Goal: Task Accomplishment & Management: Complete application form

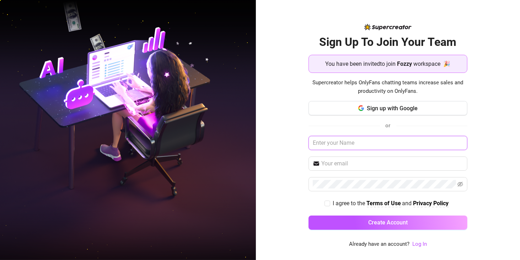
click at [370, 143] on input "text" at bounding box center [388, 143] width 159 height 14
click at [515, 255] on div at bounding box center [515, 255] width 0 height 0
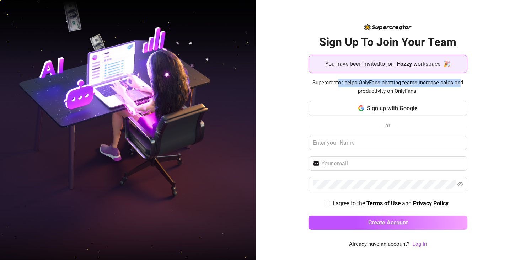
drag, startPoint x: 339, startPoint y: 84, endPoint x: 461, endPoint y: 86, distance: 121.6
click at [461, 86] on span "Supercreator helps OnlyFans chatting teams increase sales and productivity on O…" at bounding box center [388, 87] width 159 height 17
drag, startPoint x: 318, startPoint y: 85, endPoint x: 437, endPoint y: 99, distance: 119.6
click at [437, 99] on div "Sign Up To Join Your Team You have been invited to join Fozzy workspace 🎉 Super…" at bounding box center [388, 135] width 159 height 201
click at [441, 96] on div "Sign Up To Join Your Team You have been invited to join Fozzy workspace 🎉 Super…" at bounding box center [388, 135] width 159 height 201
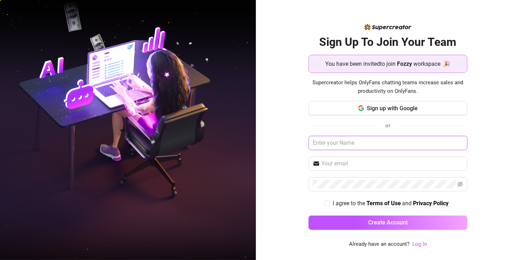
click at [347, 145] on input "text" at bounding box center [388, 143] width 159 height 14
type input "j"
type input "[PERSON_NAME]"
click at [353, 168] on span at bounding box center [388, 163] width 159 height 14
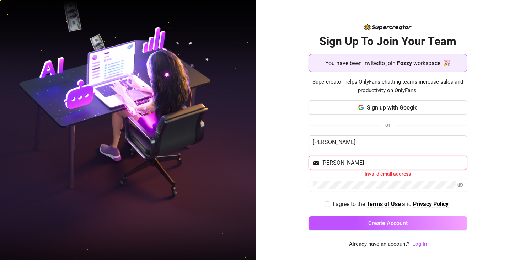
click at [367, 162] on input "[PERSON_NAME]" at bounding box center [392, 163] width 142 height 9
type input "[EMAIL_ADDRESS][DOMAIN_NAME]"
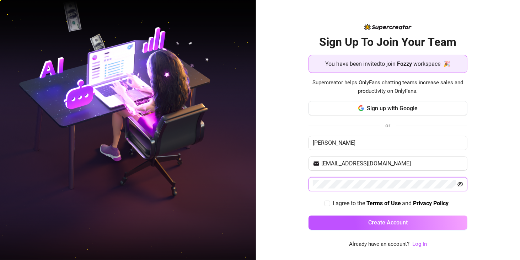
click at [461, 184] on icon "eye-invisible" at bounding box center [460, 184] width 1 height 1
click at [330, 201] on span at bounding box center [328, 204] width 6 height 6
click at [330, 201] on input "I agree to the Terms of Use and Privacy Policy" at bounding box center [327, 203] width 5 height 5
checkbox input "true"
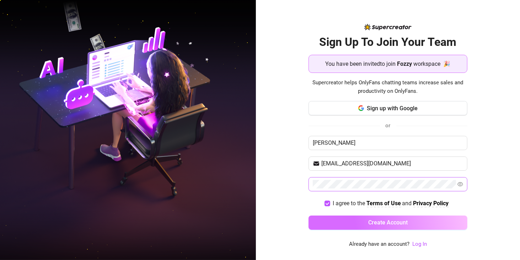
click at [383, 221] on span "Create Account" at bounding box center [387, 222] width 39 height 7
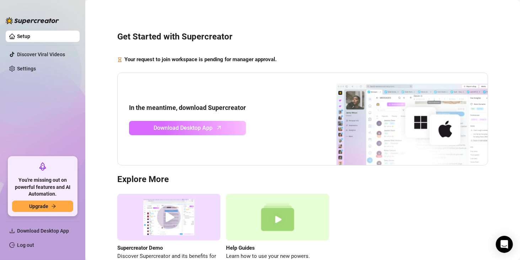
click at [180, 130] on span "Download Desktop App" at bounding box center [183, 127] width 59 height 9
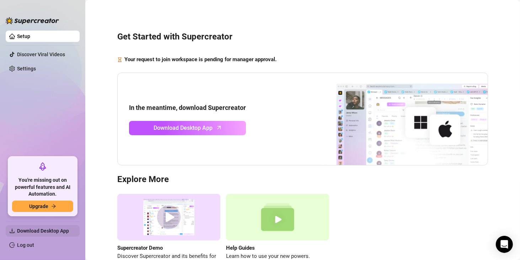
click at [33, 231] on span "Download Desktop App" at bounding box center [43, 231] width 52 height 6
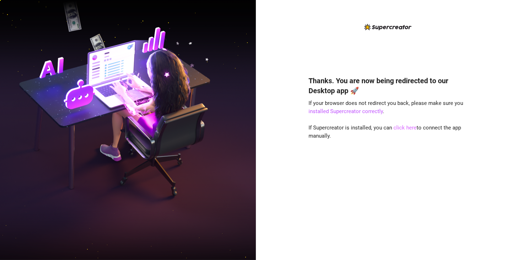
click at [401, 128] on link "click here" at bounding box center [405, 127] width 23 height 6
click at [406, 127] on link "click here" at bounding box center [405, 127] width 23 height 6
